Goal: Information Seeking & Learning: Learn about a topic

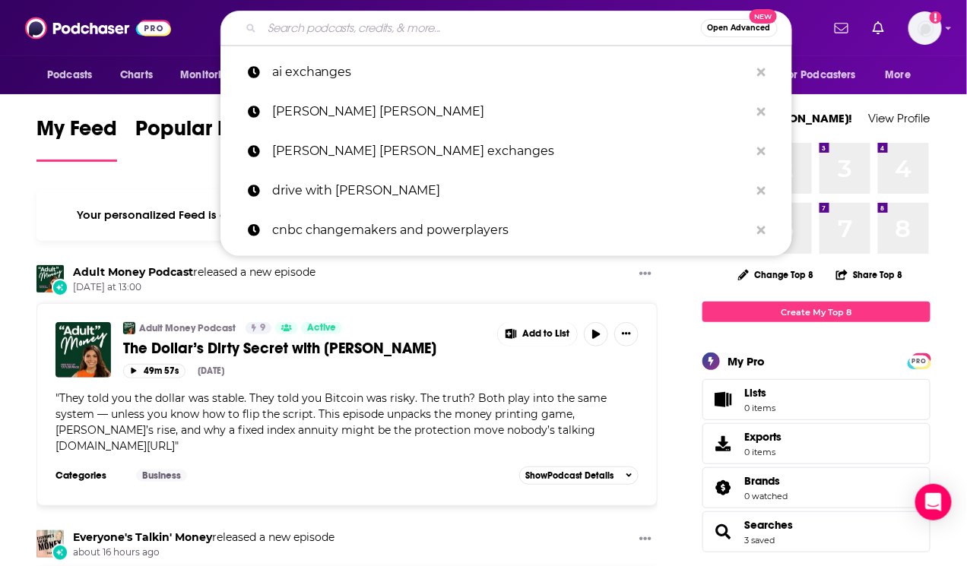
click at [292, 24] on input "Search podcasts, credits, & more..." at bounding box center [481, 28] width 439 height 24
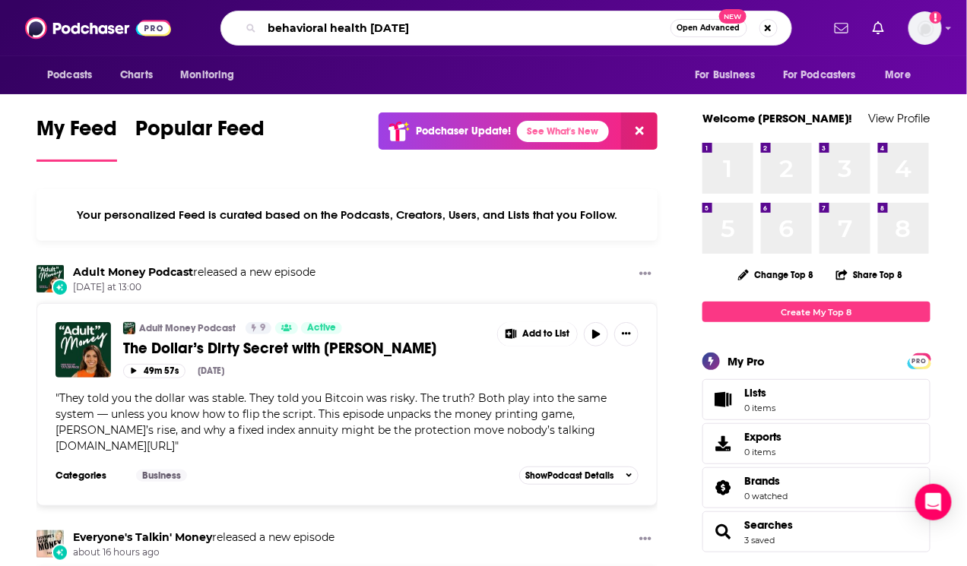
type input "behavioral health [DATE]"
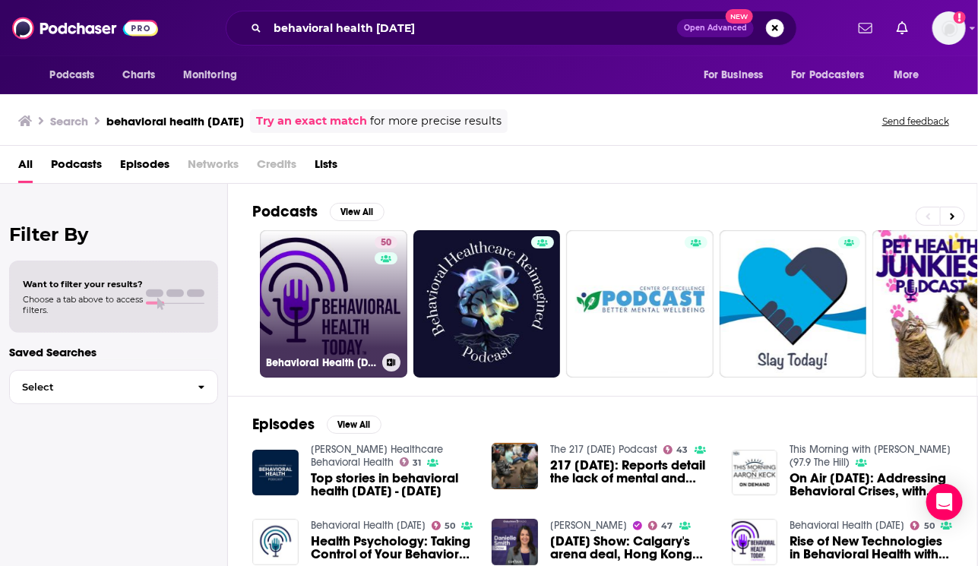
click at [347, 304] on link "50 Behavioral Health Today" at bounding box center [333, 303] width 147 height 147
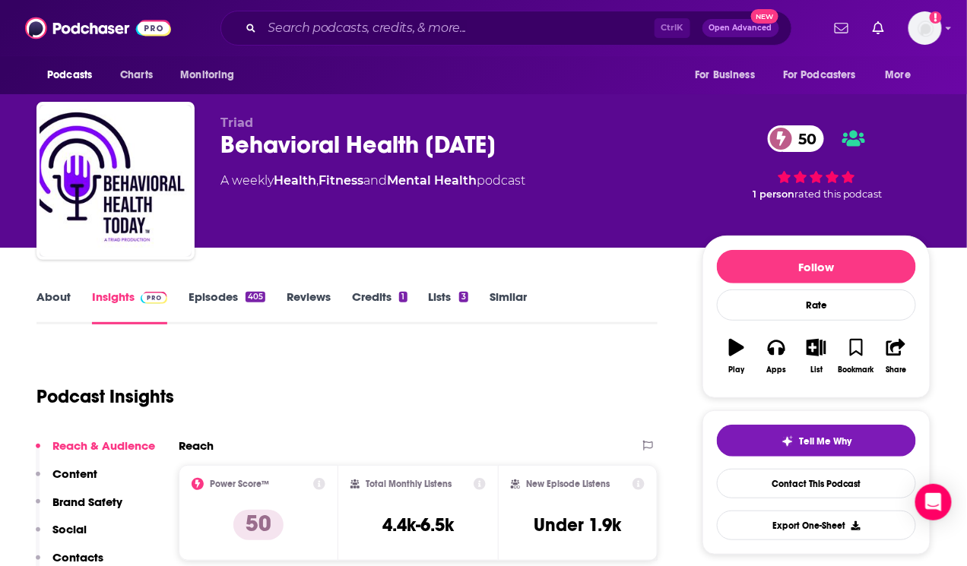
drag, startPoint x: 268, startPoint y: 346, endPoint x: 263, endPoint y: 313, distance: 33.1
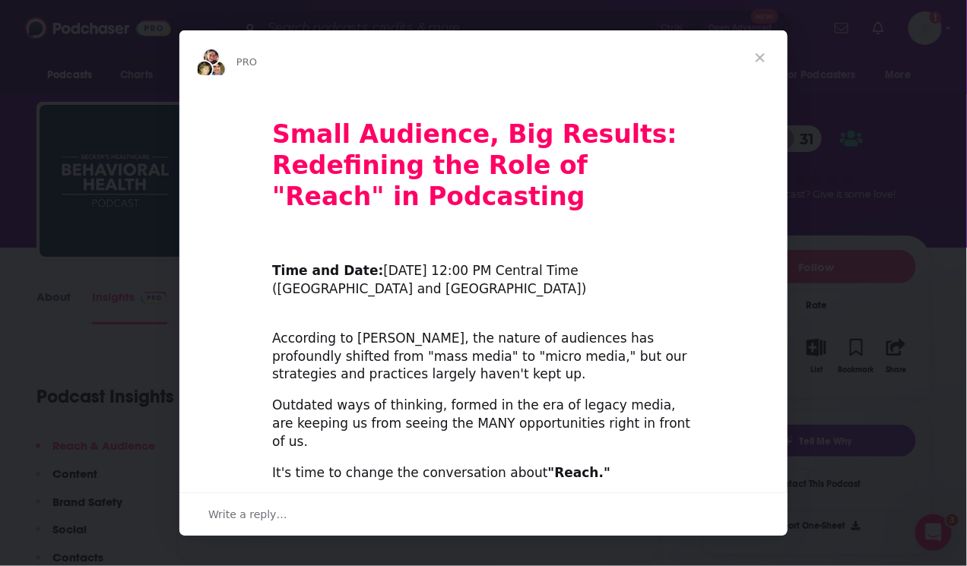
click at [760, 59] on span "Close" at bounding box center [760, 57] width 55 height 55
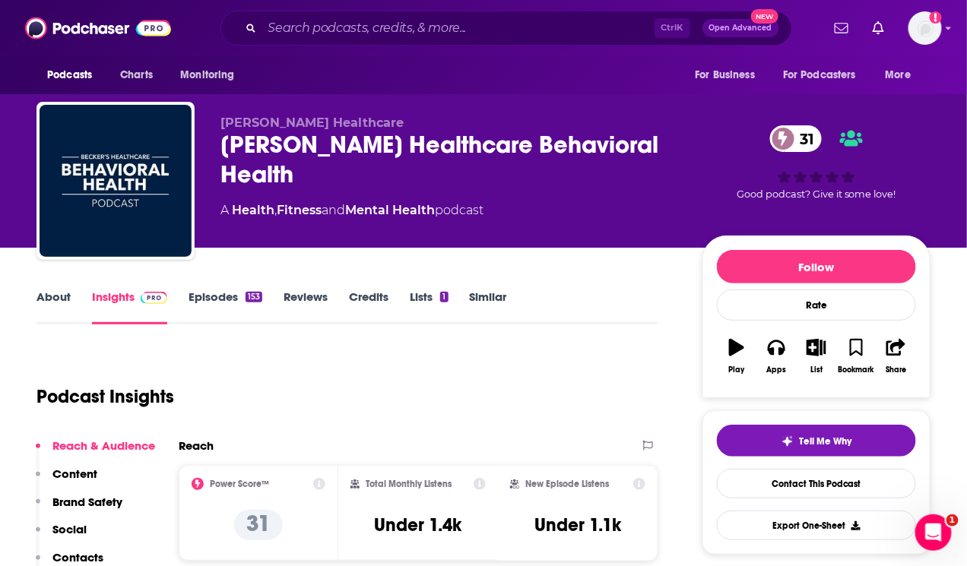
click at [235, 301] on link "Episodes 153" at bounding box center [226, 307] width 74 height 35
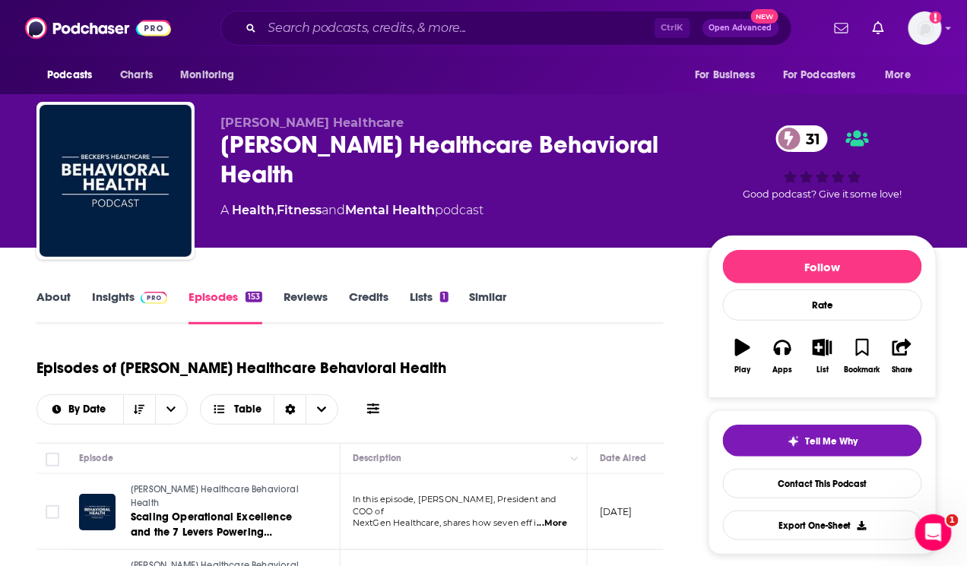
click at [195, 430] on div "Episodes of [PERSON_NAME] Healthcare Behavioral Health By Date Table" at bounding box center [349, 396] width 627 height 95
click at [294, 34] on input "Search podcasts, credits, & more..." at bounding box center [458, 28] width 392 height 24
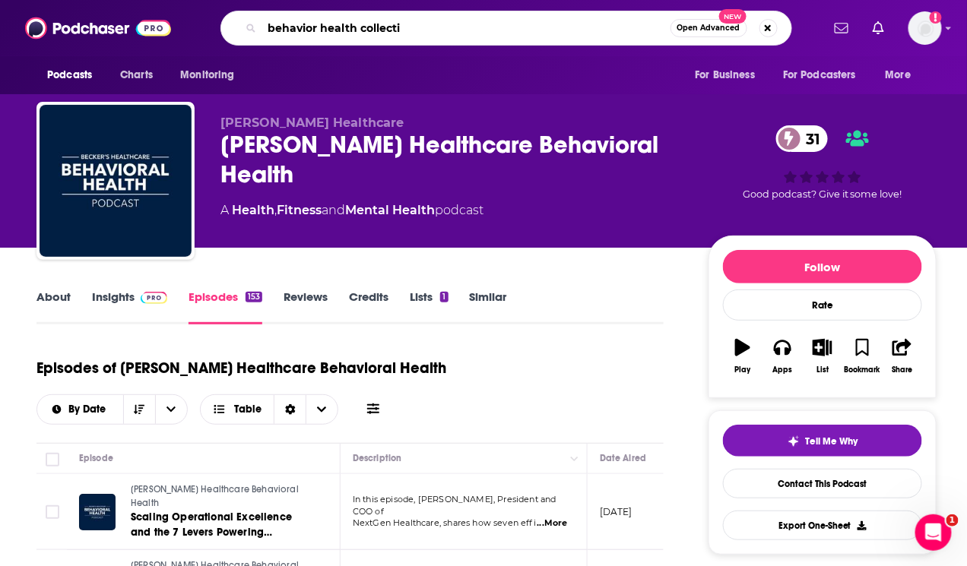
type input "behavior health collectie"
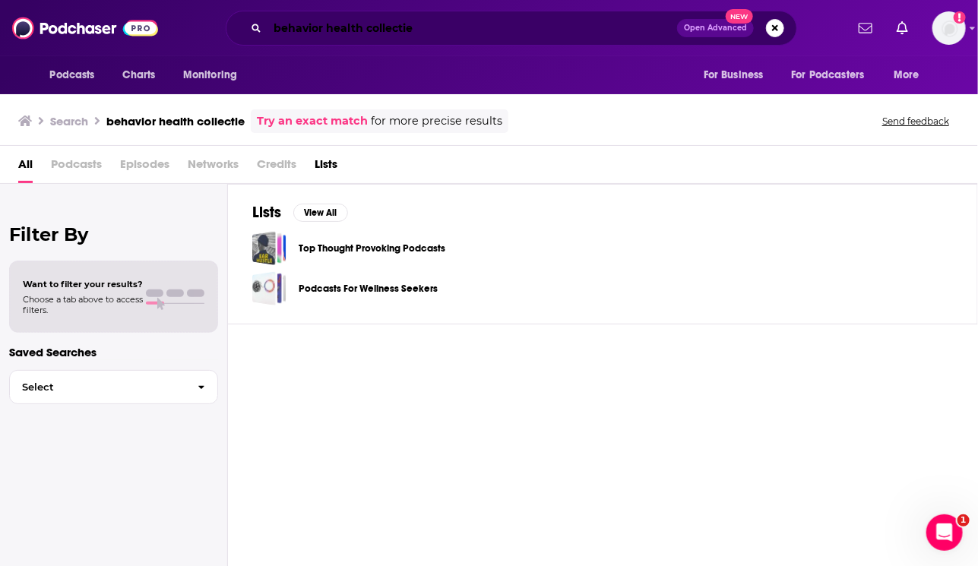
click at [416, 30] on input "behavior health collectie" at bounding box center [473, 28] width 410 height 24
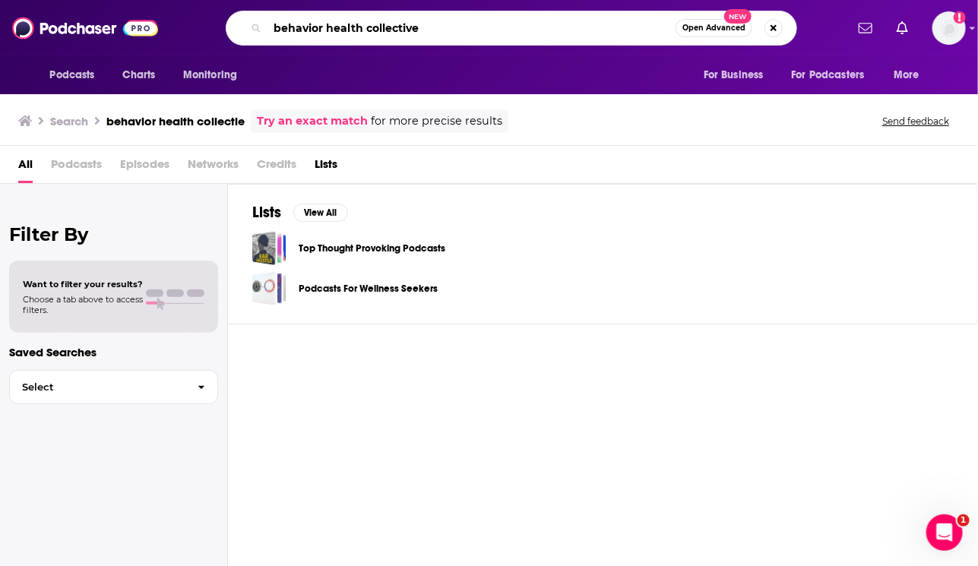
type input "behavior health collective"
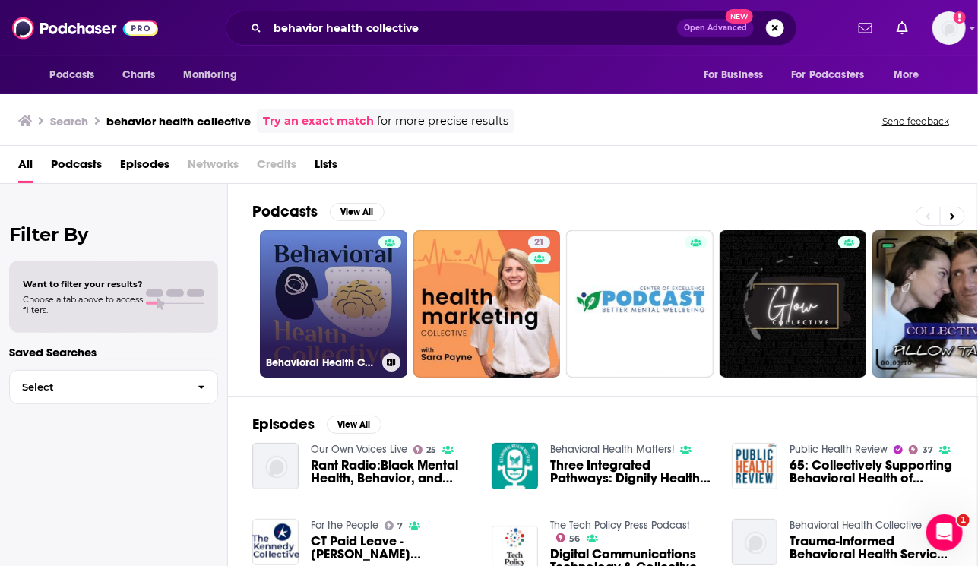
click at [332, 295] on link "Behavioral Health Collective" at bounding box center [333, 303] width 147 height 147
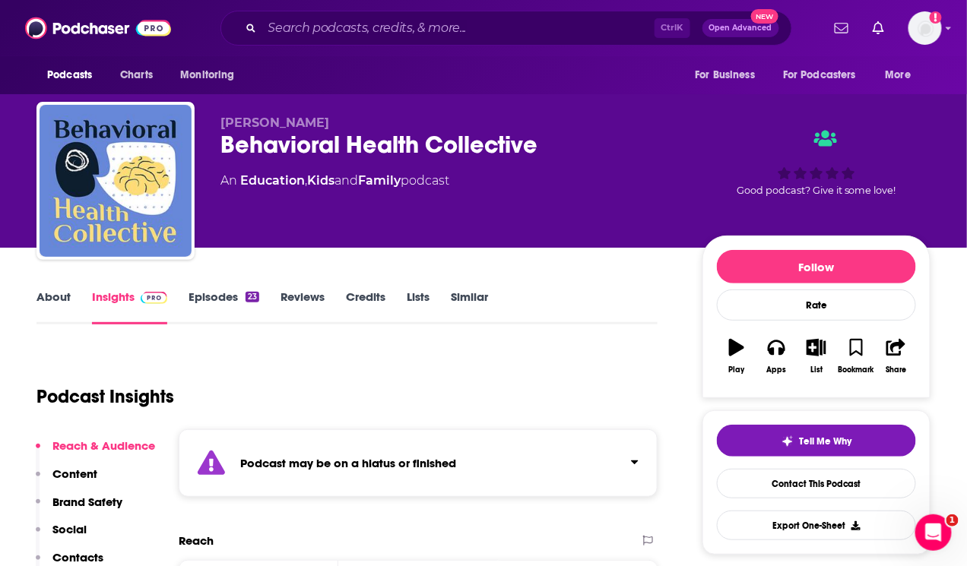
click at [486, 414] on div "Podcast Insights" at bounding box center [340, 388] width 609 height 78
